Goal: Task Accomplishment & Management: Use online tool/utility

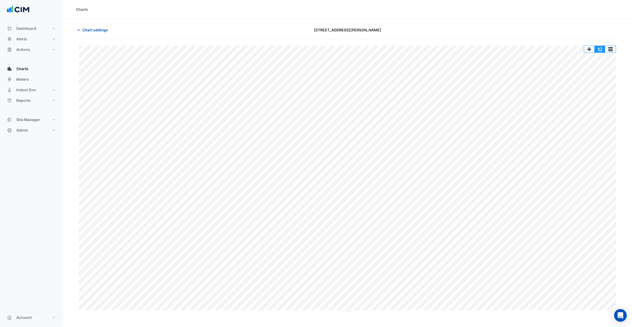
click at [602, 48] on button "button" at bounding box center [600, 49] width 11 height 7
click at [615, 46] on button "button" at bounding box center [610, 49] width 11 height 7
click at [607, 59] on div "Split by Unit" at bounding box center [600, 58] width 32 height 9
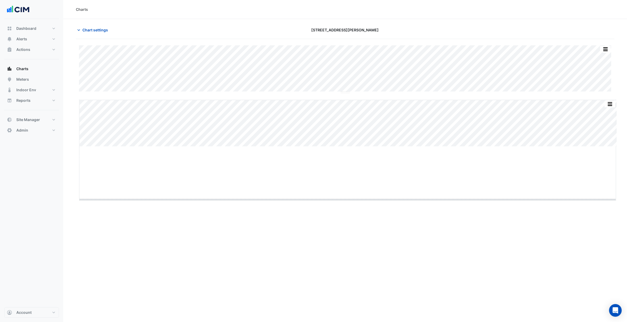
drag, startPoint x: 349, startPoint y: 146, endPoint x: 343, endPoint y: 198, distance: 52.8
drag, startPoint x: 347, startPoint y: 93, endPoint x: 346, endPoint y: 164, distance: 71.1
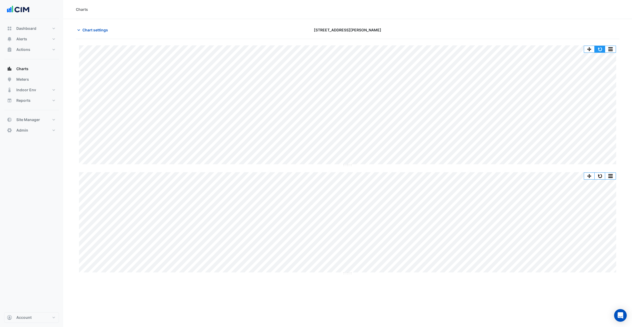
click at [599, 48] on button "button" at bounding box center [600, 49] width 11 height 7
click at [601, 48] on button "button" at bounding box center [600, 49] width 11 height 7
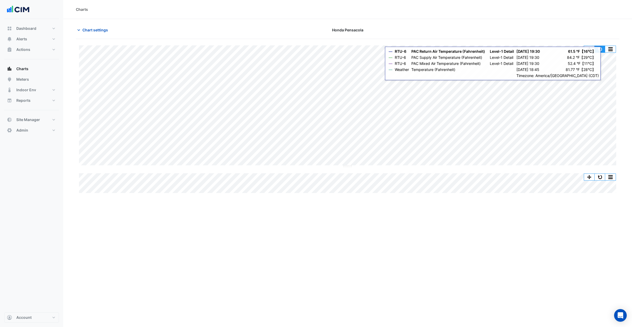
click at [600, 48] on button "button" at bounding box center [600, 49] width 11 height 7
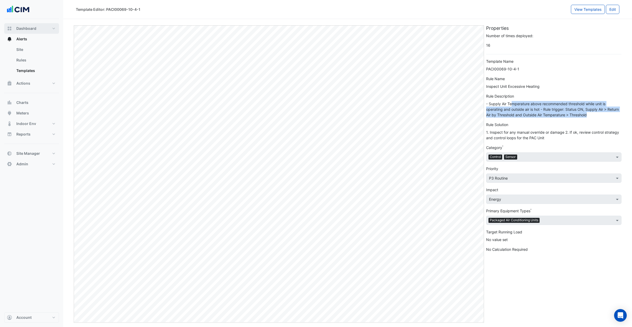
click at [26, 28] on span "Dashboard" at bounding box center [26, 28] width 20 height 5
select select "***"
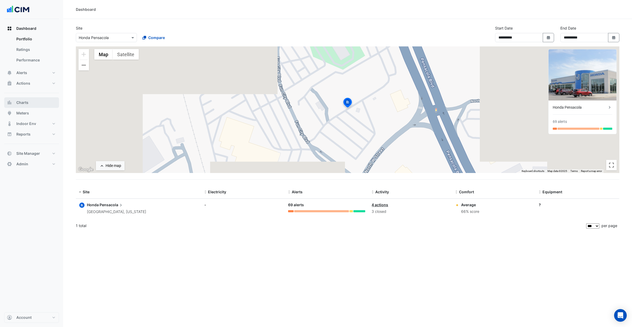
click at [36, 104] on button "Charts" at bounding box center [31, 102] width 55 height 11
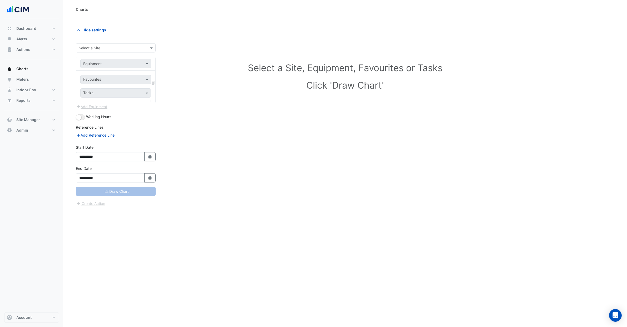
click at [106, 47] on input "text" at bounding box center [110, 48] width 63 height 6
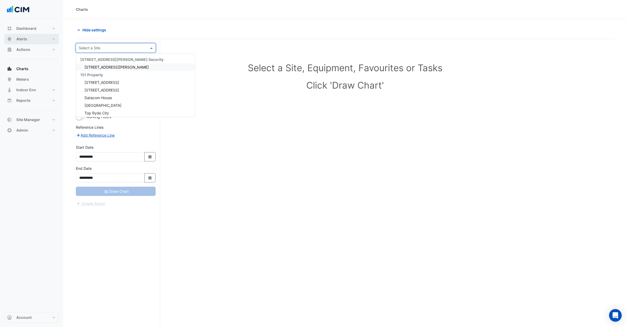
click at [26, 39] on span "Alerts" at bounding box center [21, 38] width 11 height 5
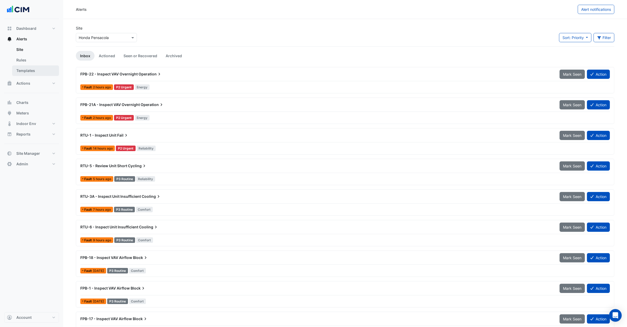
click at [33, 67] on link "Templates" at bounding box center [35, 70] width 47 height 11
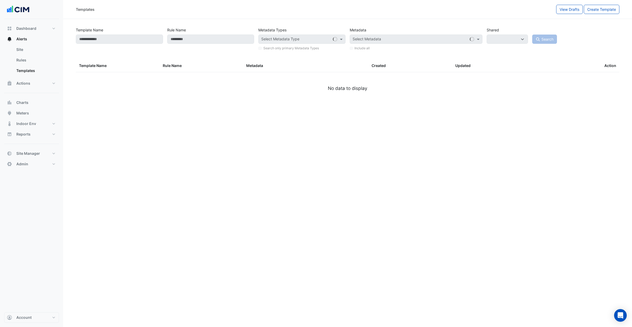
select select
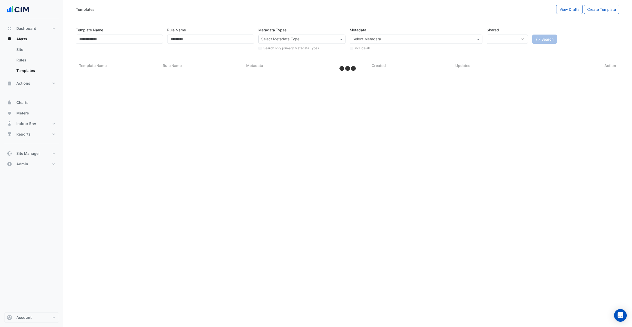
select select "***"
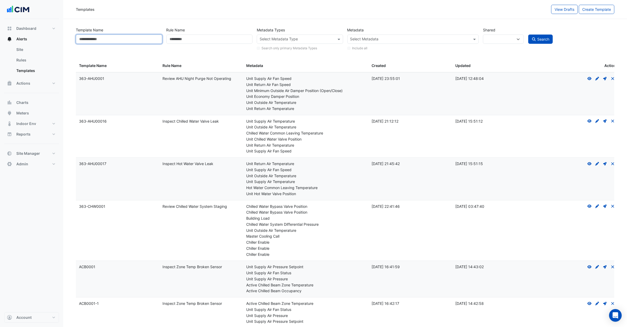
click at [128, 37] on input "Template Name" at bounding box center [119, 38] width 86 height 9
type input "**********"
click at [528, 34] on button "Search" at bounding box center [540, 38] width 25 height 9
select select
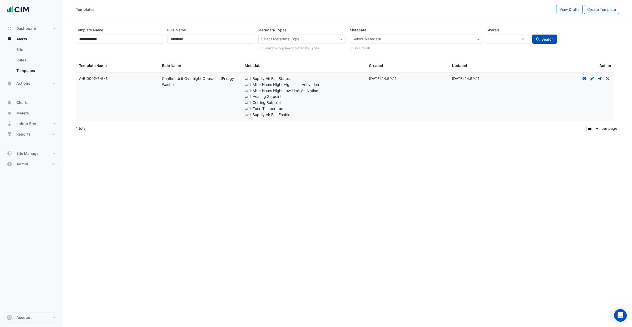
drag, startPoint x: 294, startPoint y: 115, endPoint x: 238, endPoint y: 94, distance: 60.3
click at [238, 94] on div "Template Name: AHU0002-7-5-4 Rule Name: Confirm Unit Overnight Operation (Energ…" at bounding box center [345, 96] width 539 height 48
click at [593, 80] on icon "Create Draft - to edit a template, you first need to create a draft, and then s…" at bounding box center [592, 79] width 5 height 4
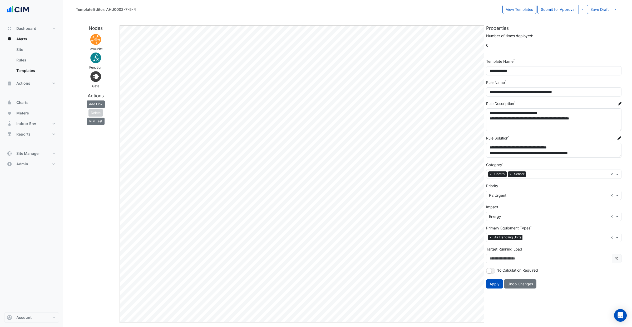
drag, startPoint x: 620, startPoint y: 125, endPoint x: 619, endPoint y: 130, distance: 5.0
click at [619, 130] on textarea "**********" at bounding box center [553, 119] width 135 height 23
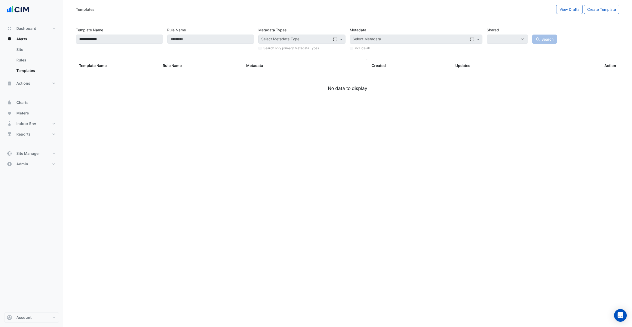
select select
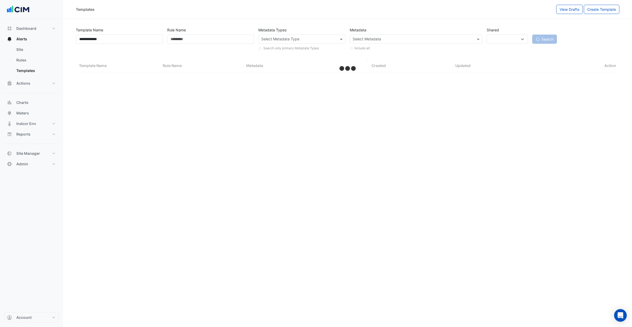
select select "***"
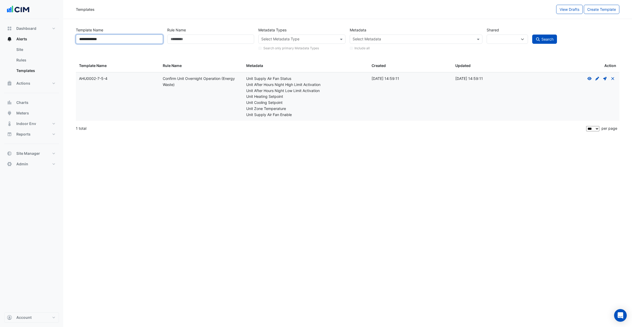
click at [126, 41] on input "**********" at bounding box center [119, 38] width 87 height 9
drag, startPoint x: 166, startPoint y: 105, endPoint x: 160, endPoint y: 99, distance: 8.8
click at [165, 102] on datatable-body-cell "Rule Name: Confirm Unit Overnight Operation (Energy Waste)" at bounding box center [202, 96] width 84 height 48
drag, startPoint x: 79, startPoint y: 78, endPoint x: 119, endPoint y: 78, distance: 39.2
click at [119, 78] on div "Template Name: AHU0002-7-5-4" at bounding box center [117, 79] width 77 height 6
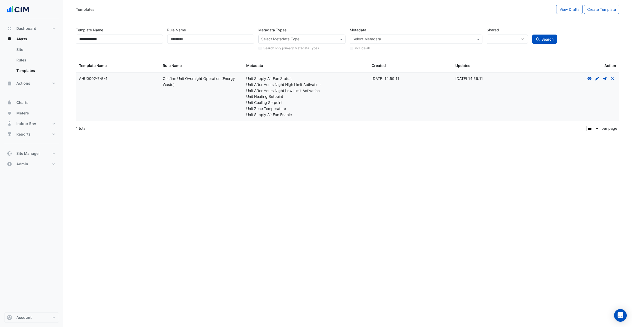
copy div "AHU0002-7-5-4"
